Goal: Connect with others: Connect with other users

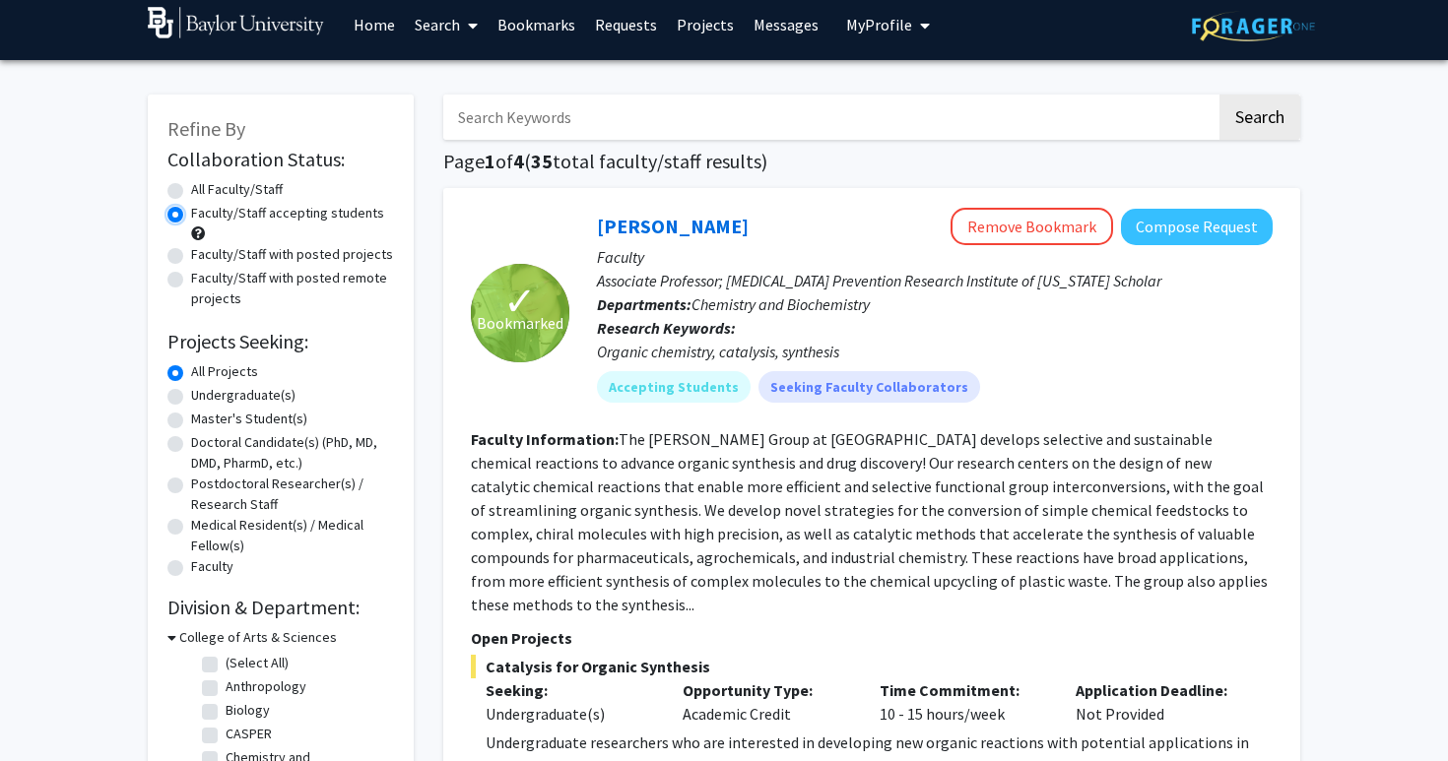
scroll to position [13, 0]
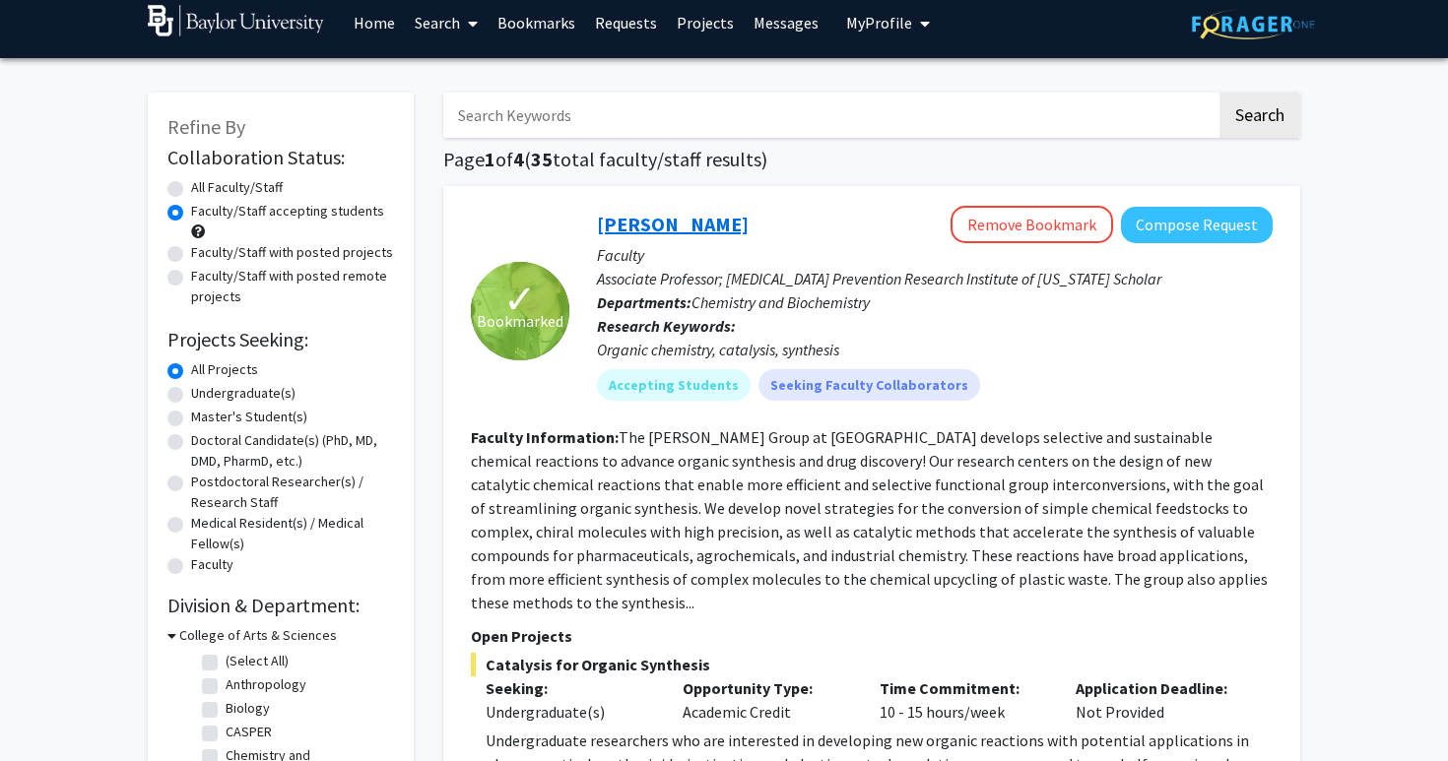
click at [663, 225] on link "[PERSON_NAME]" at bounding box center [673, 224] width 152 height 25
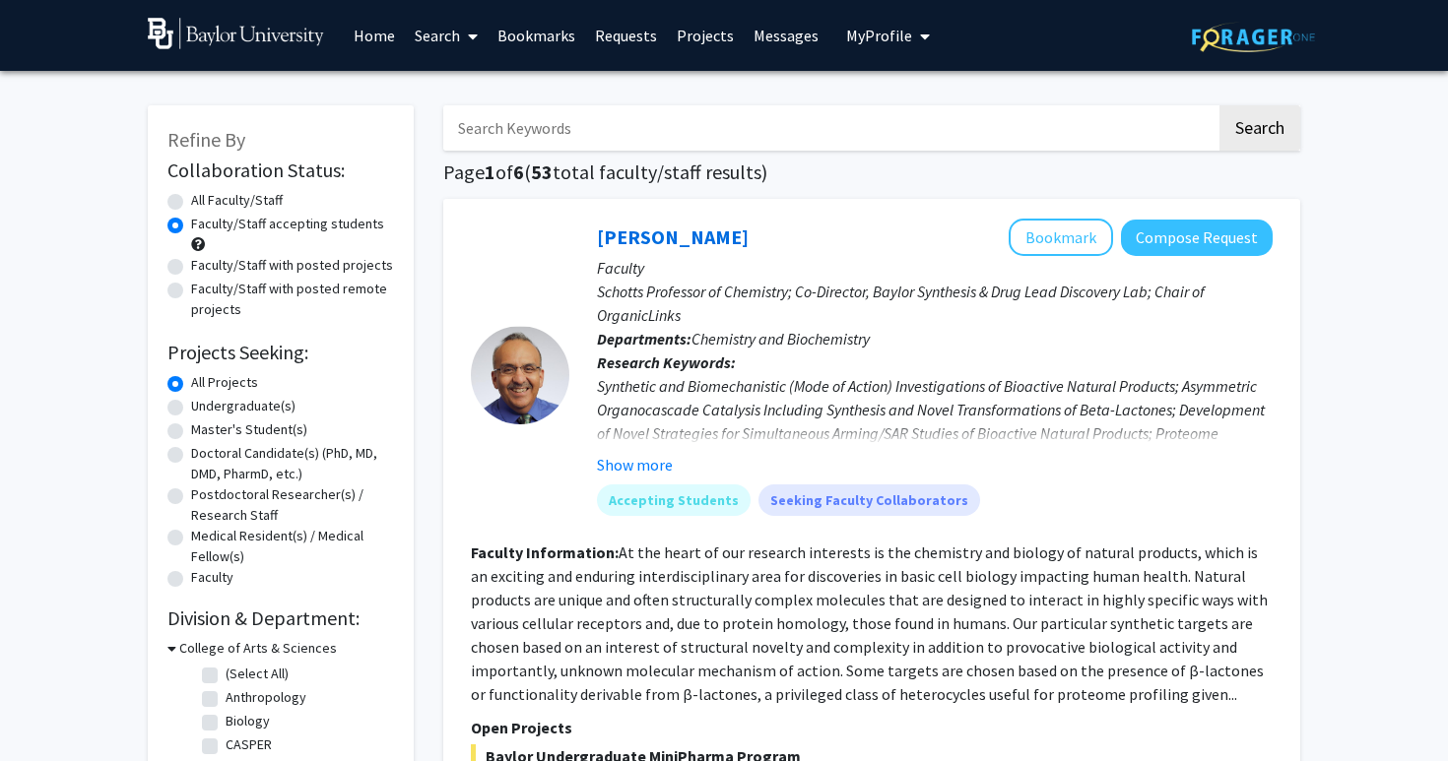
click at [248, 405] on label "Undergraduate(s)" at bounding box center [243, 406] width 104 height 21
click at [204, 405] on input "Undergraduate(s)" at bounding box center [197, 402] width 13 height 13
radio input "true"
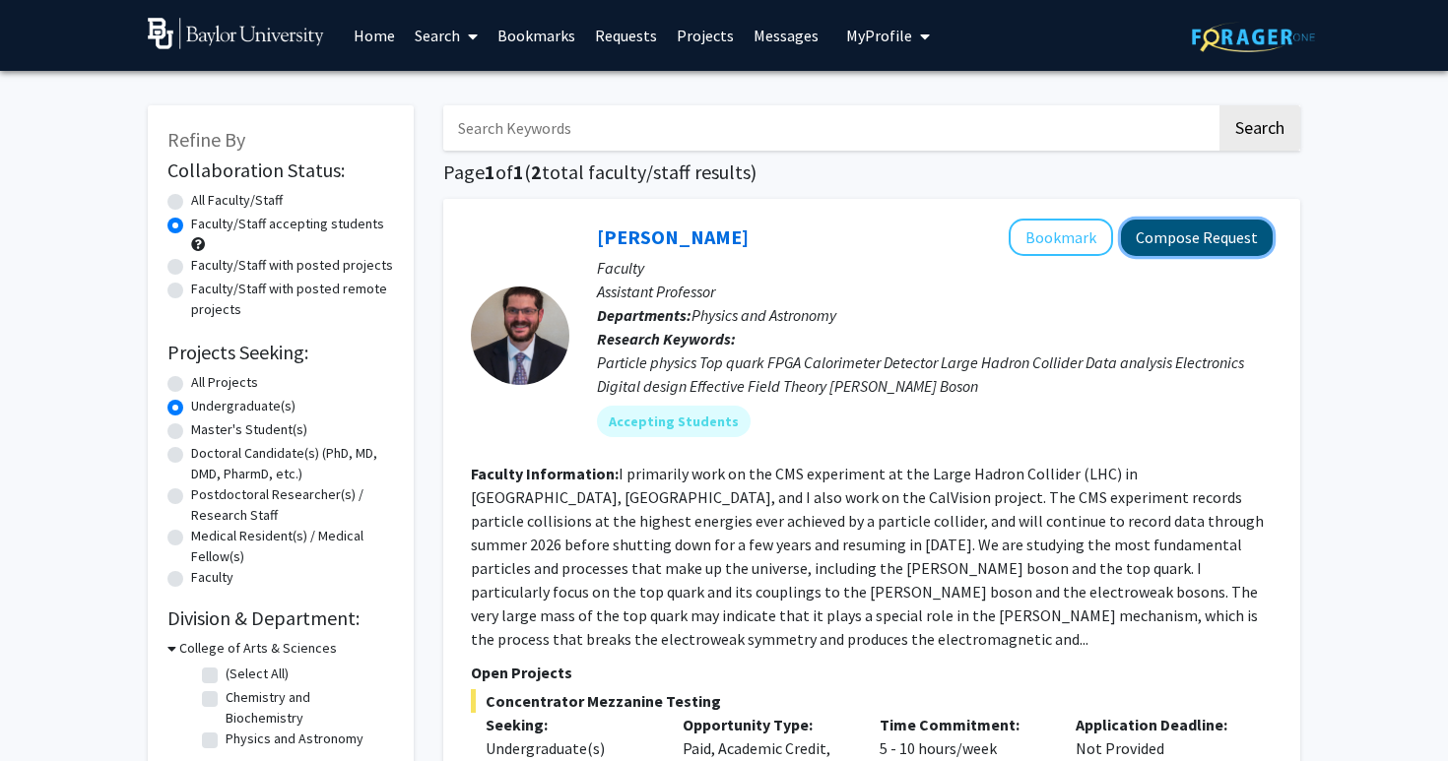
click at [1157, 248] on button "Compose Request" at bounding box center [1197, 238] width 152 height 36
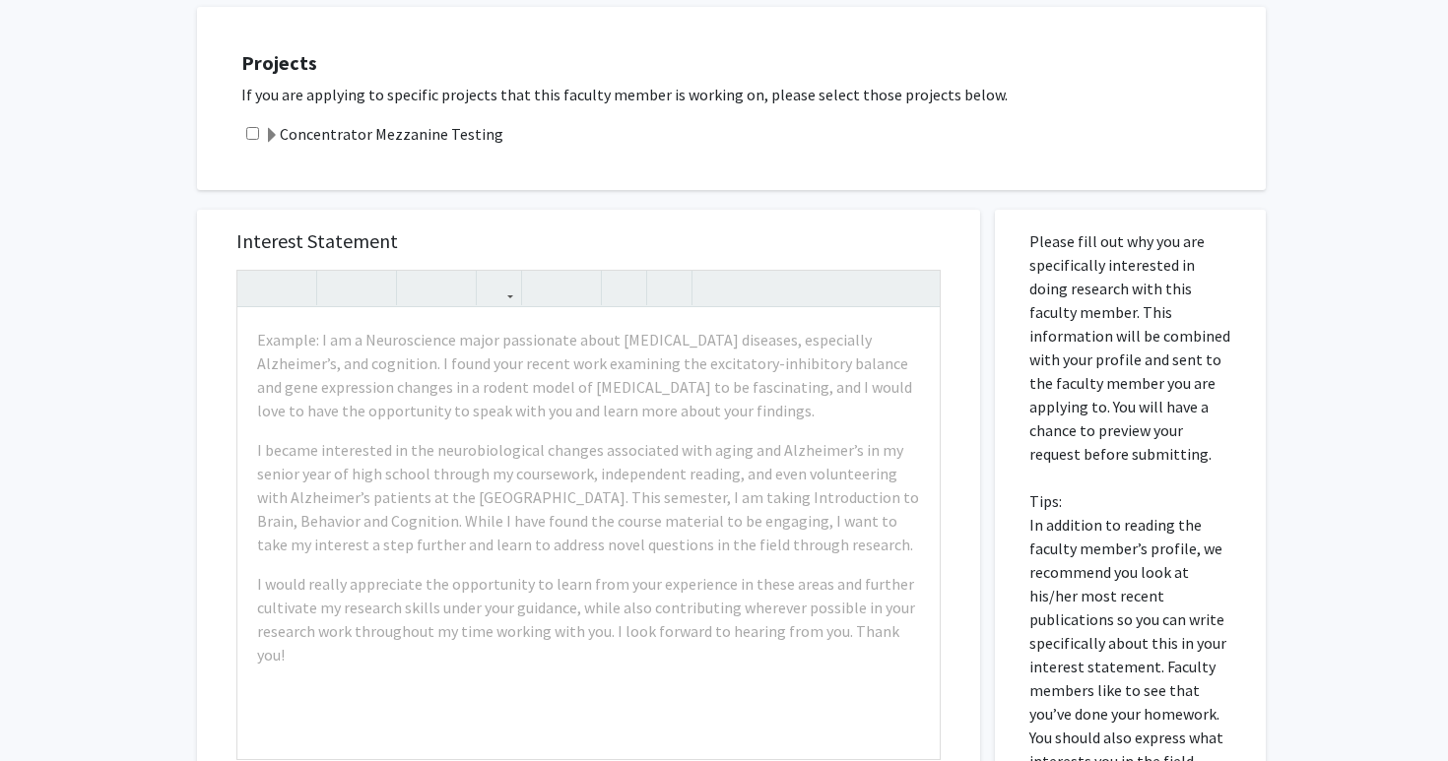
scroll to position [924, 0]
